Goal: Find specific fact: Find specific fact

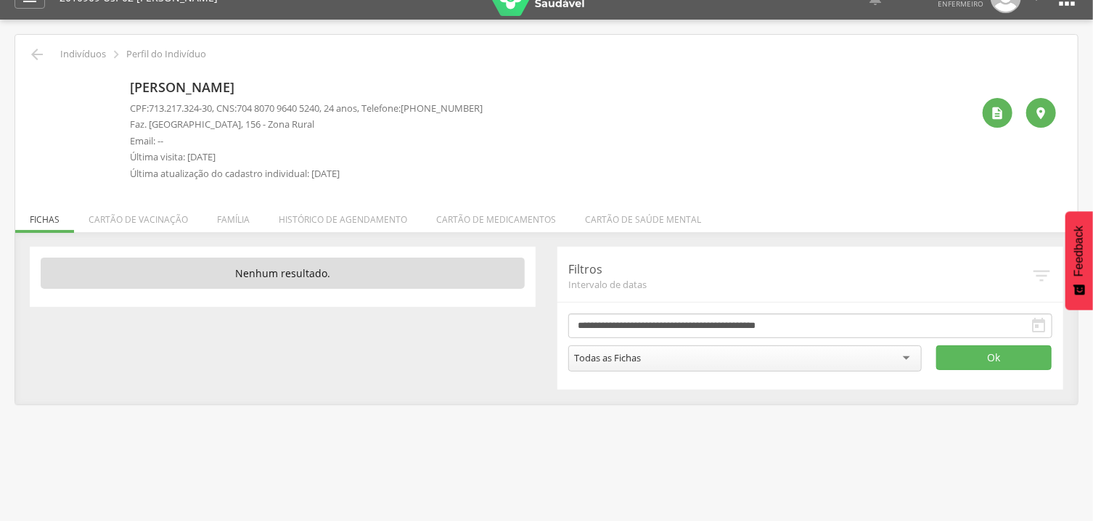
scroll to position [44, 0]
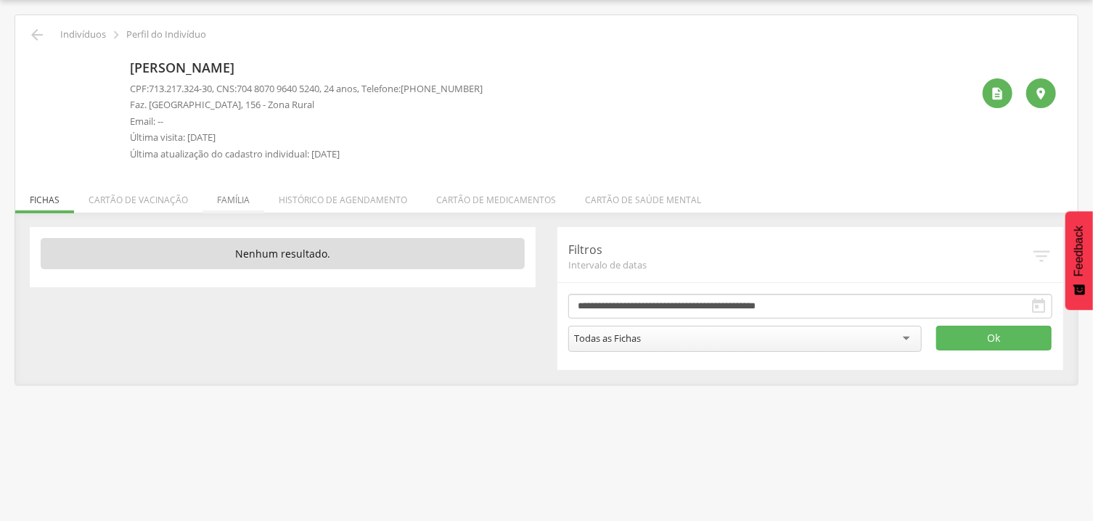
click at [231, 197] on li "Família" at bounding box center [233, 196] width 62 height 34
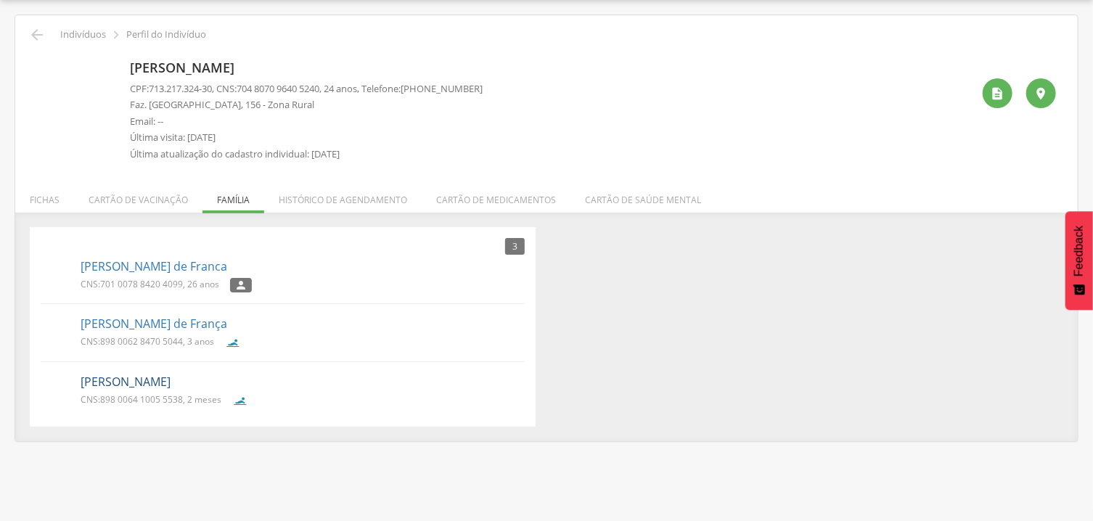
click at [128, 380] on link "[PERSON_NAME]" at bounding box center [126, 382] width 90 height 17
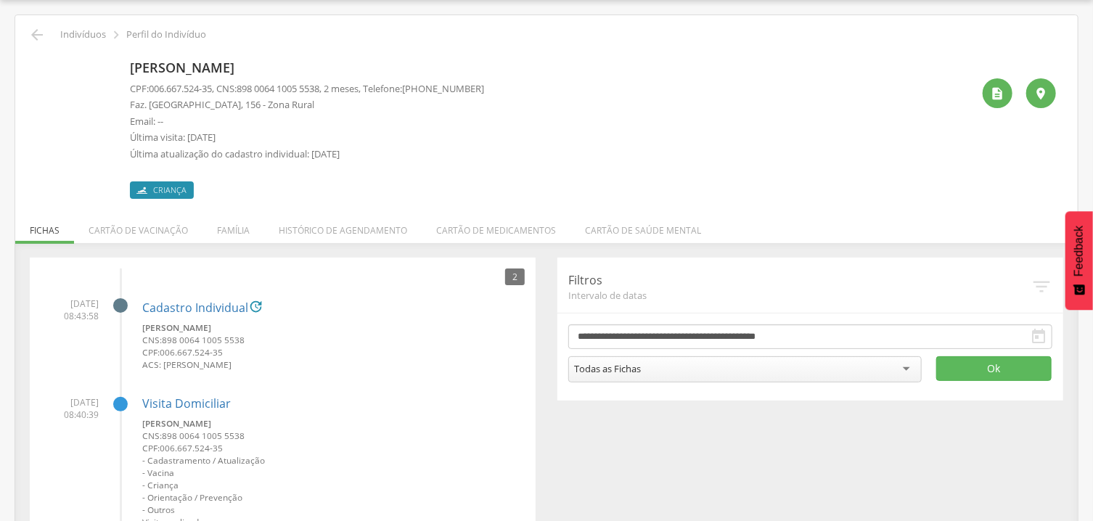
drag, startPoint x: 246, startPoint y: 84, endPoint x: 338, endPoint y: 96, distance: 92.9
click at [338, 96] on div "CPF: 006.667.524-35 , CNS: [PHONE_NUMBER] , 2 meses, Telefone: [PHONE_NUMBER] F…" at bounding box center [307, 125] width 354 height 86
drag, startPoint x: 338, startPoint y: 96, endPoint x: 355, endPoint y: 96, distance: 16.7
click at [355, 96] on div "CPF: 006.667.524-35 , CNS: [PHONE_NUMBER] , 2 meses, Telefone: [PHONE_NUMBER] F…" at bounding box center [307, 125] width 354 height 86
click at [314, 89] on span "898 0064 1005 5538" at bounding box center [278, 88] width 83 height 13
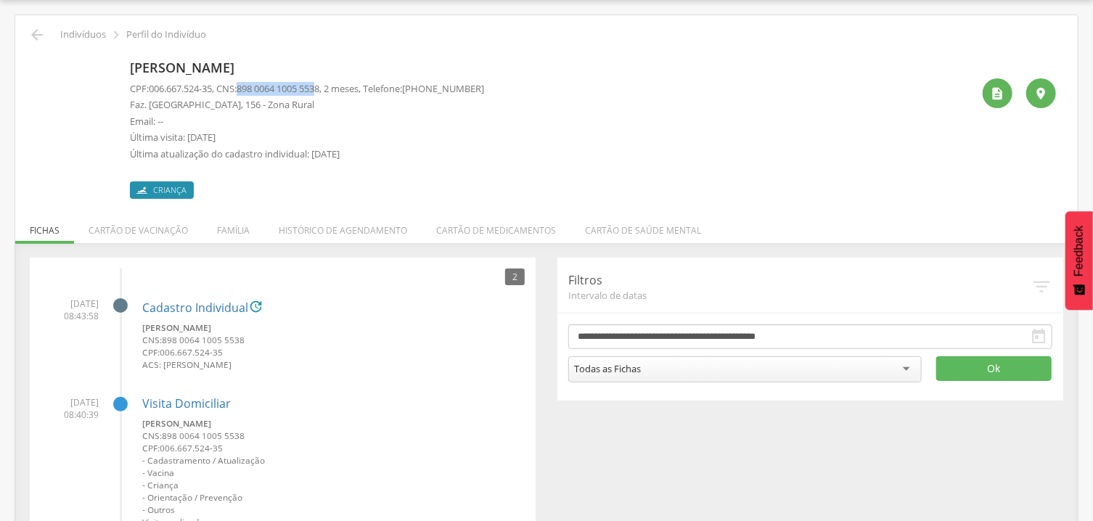
drag, startPoint x: 248, startPoint y: 89, endPoint x: 327, endPoint y: 91, distance: 79.1
click at [319, 91] on span "898 0064 1005 5538" at bounding box center [278, 88] width 83 height 13
click at [319, 88] on span "898 0064 1005 5538" at bounding box center [278, 88] width 83 height 13
drag, startPoint x: 334, startPoint y: 89, endPoint x: 246, endPoint y: 91, distance: 87.8
click at [246, 91] on p "CPF: 006.667.524-35 , CNS: [PHONE_NUMBER] , 2 meses, Telefone: [PHONE_NUMBER]" at bounding box center [307, 89] width 354 height 14
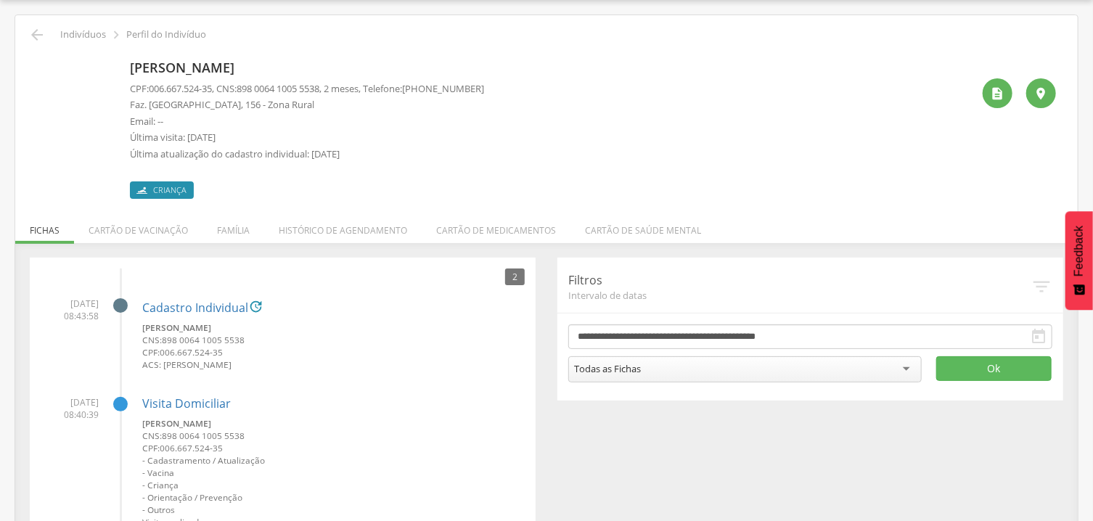
copy p "898 0064 1005 5538"
click at [228, 228] on li "Família" at bounding box center [233, 227] width 62 height 34
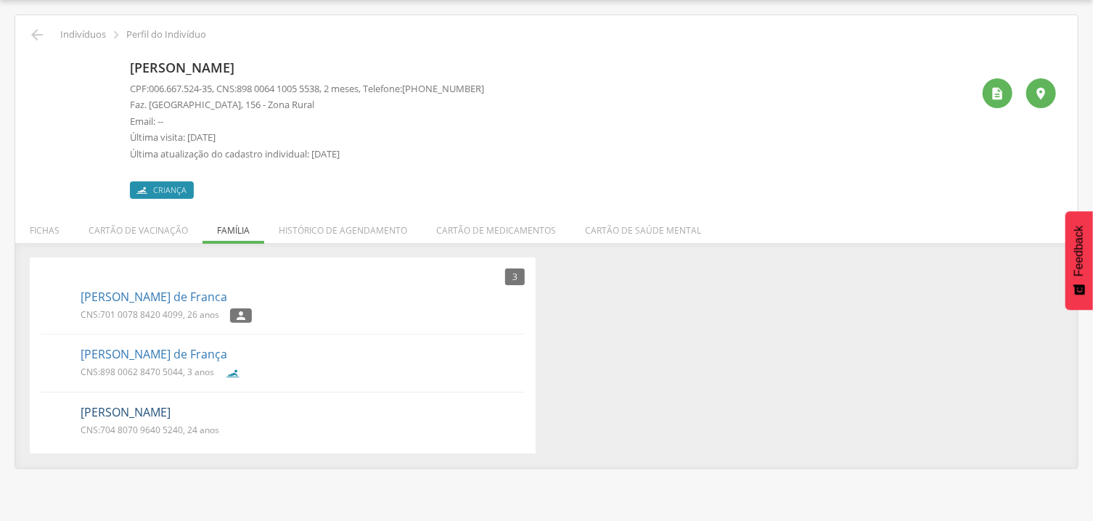
click at [147, 410] on link "[PERSON_NAME]" at bounding box center [126, 412] width 90 height 17
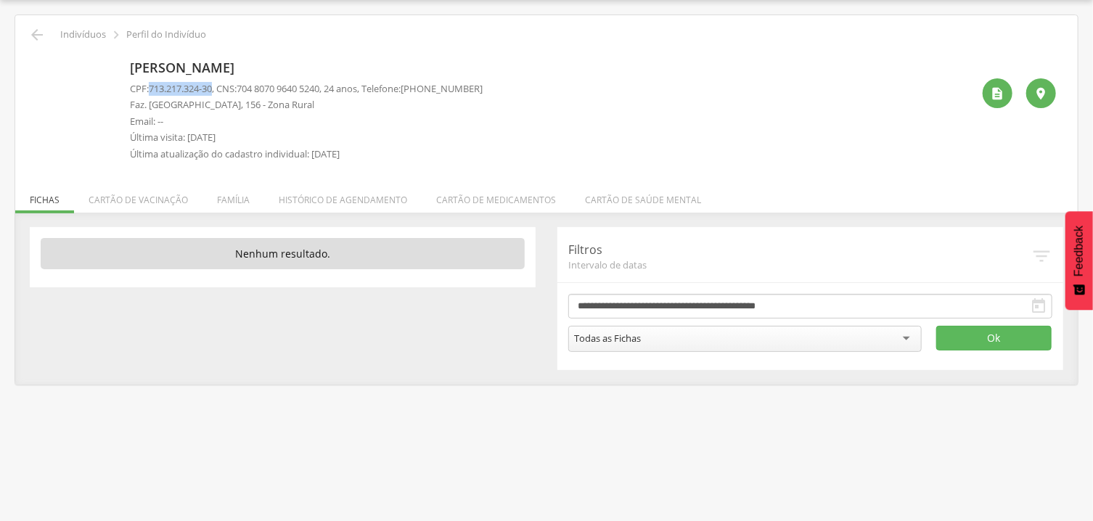
drag, startPoint x: 153, startPoint y: 89, endPoint x: 218, endPoint y: 91, distance: 64.6
click at [212, 91] on span "713.217.324-30" at bounding box center [180, 88] width 63 height 13
copy span "713.217.324-30"
click at [366, 148] on p "Última atualização do cadastro individual: [DATE]" at bounding box center [306, 154] width 353 height 14
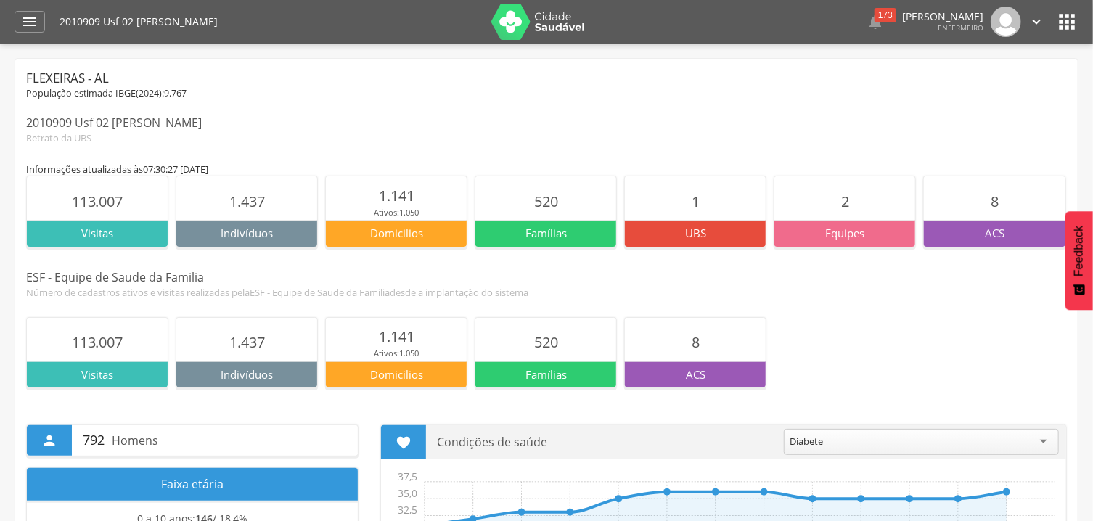
click at [1065, 16] on icon "" at bounding box center [1066, 21] width 23 height 23
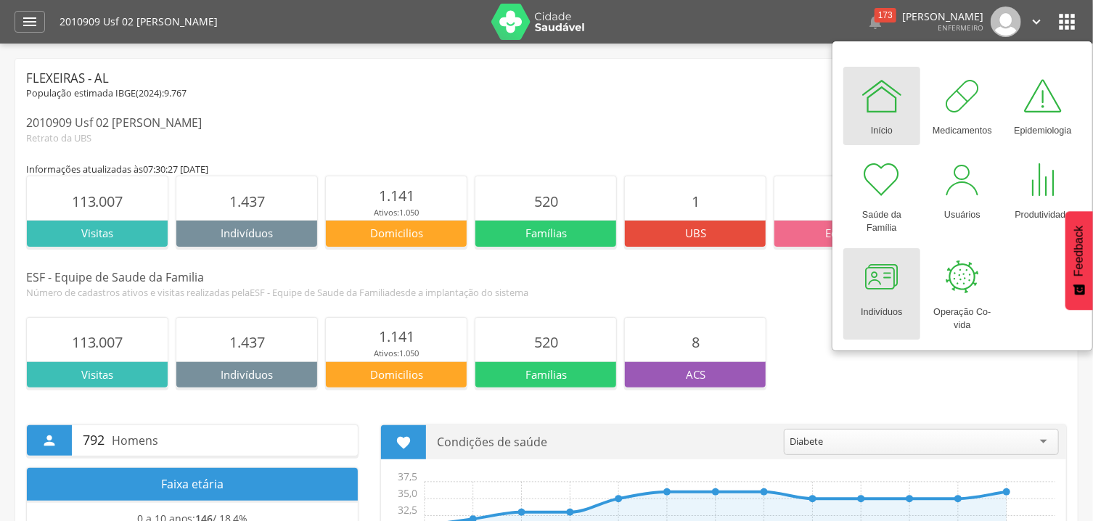
click at [903, 300] on link "Indivíduos" at bounding box center [881, 293] width 77 height 91
